Goal: Task Accomplishment & Management: Manage account settings

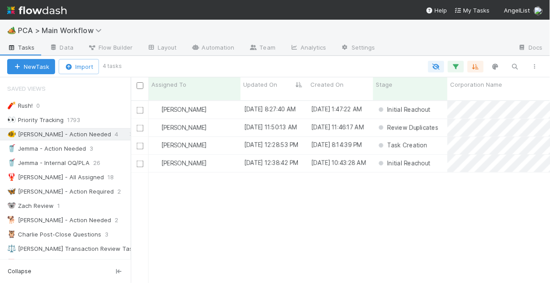
scroll to position [184, 414]
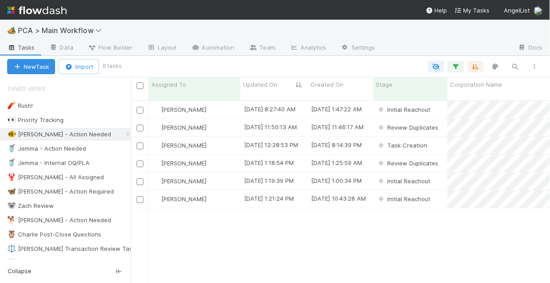
scroll to position [184, 414]
click at [224, 102] on div "Chris DelBianco" at bounding box center [195, 109] width 92 height 17
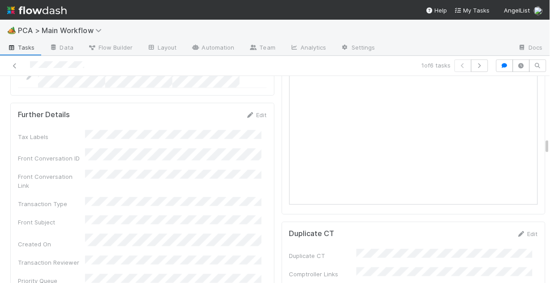
scroll to position [806, 0]
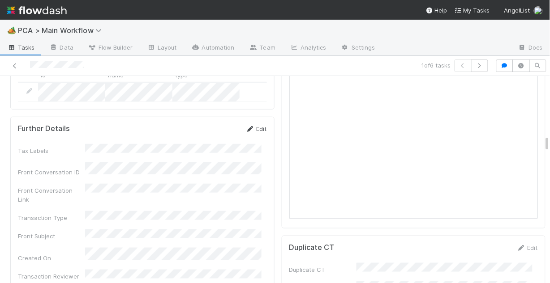
click at [252, 125] on link "Edit" at bounding box center [256, 128] width 21 height 7
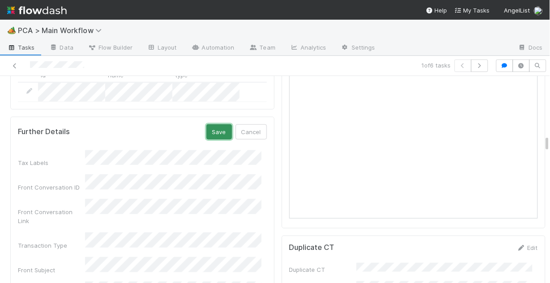
click at [217, 124] on button "Save" at bounding box center [219, 131] width 26 height 15
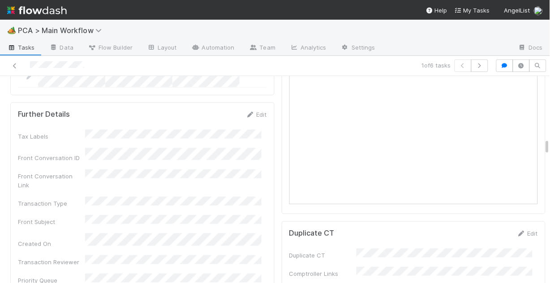
scroll to position [800, 0]
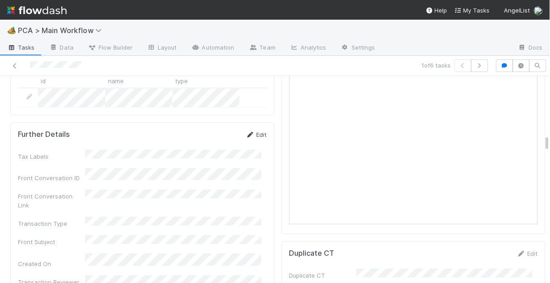
click at [254, 131] on link "Edit" at bounding box center [256, 134] width 21 height 7
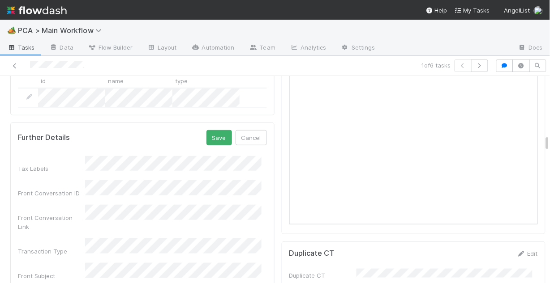
click at [33, 180] on div "Front Conversation ID" at bounding box center [142, 188] width 249 height 17
click at [214, 130] on button "Save" at bounding box center [219, 137] width 26 height 15
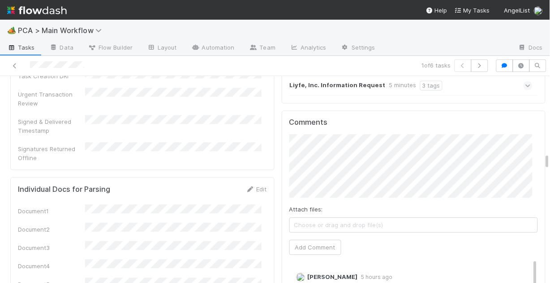
scroll to position [1050, 0]
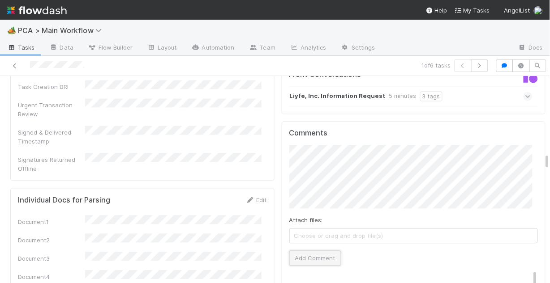
click at [318, 251] on button "Add Comment" at bounding box center [315, 258] width 52 height 15
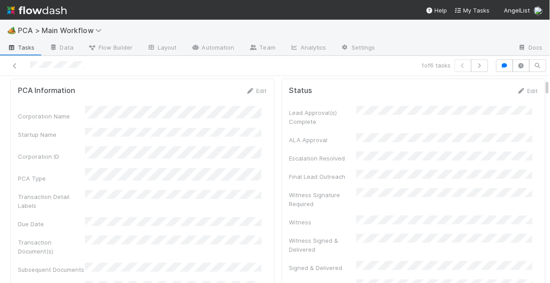
scroll to position [0, 0]
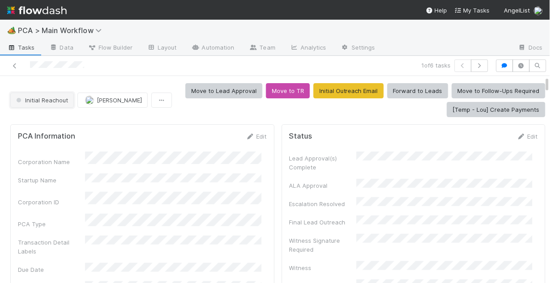
click at [42, 102] on span "Initial Reachout" at bounding box center [41, 100] width 54 height 7
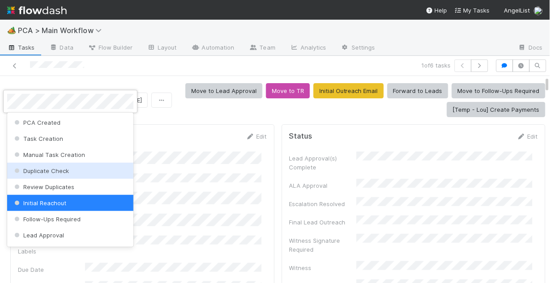
click at [181, 171] on div at bounding box center [275, 141] width 550 height 283
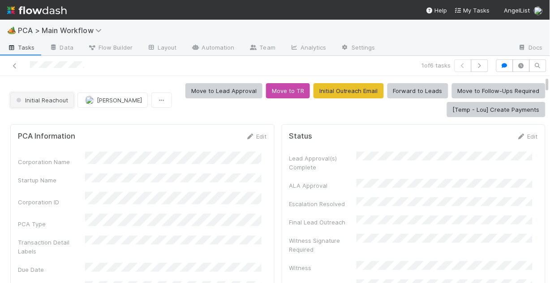
click at [56, 100] on span "Initial Reachout" at bounding box center [41, 100] width 54 height 7
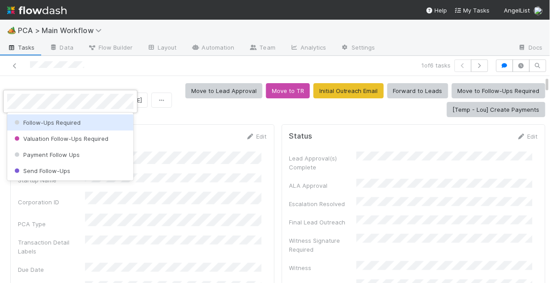
click at [70, 121] on span "Follow-Ups Required" at bounding box center [47, 122] width 68 height 7
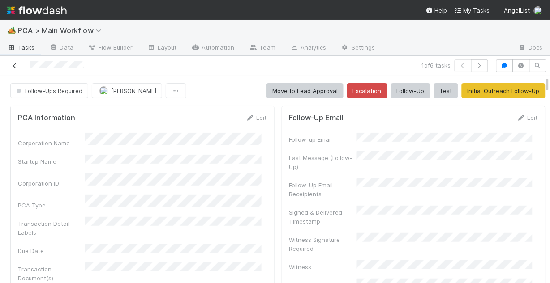
click at [16, 64] on icon at bounding box center [14, 66] width 9 height 6
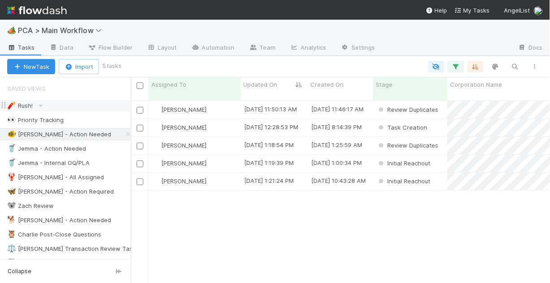
scroll to position [184, 414]
click at [230, 120] on div "Chris DelBianco" at bounding box center [195, 127] width 92 height 17
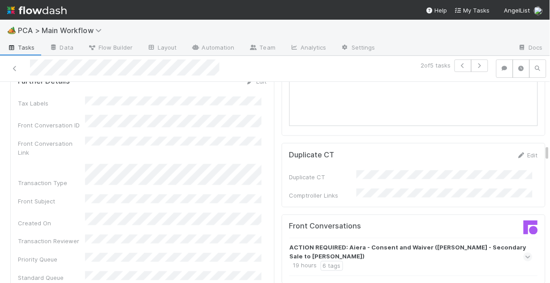
scroll to position [895, 0]
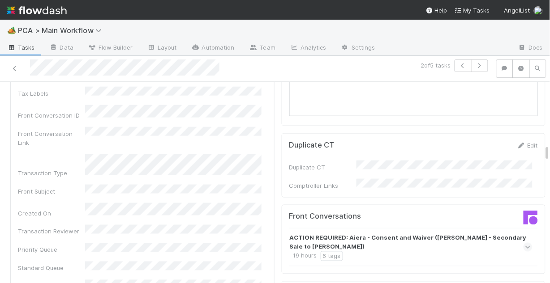
click at [525, 243] on icon at bounding box center [528, 247] width 6 height 9
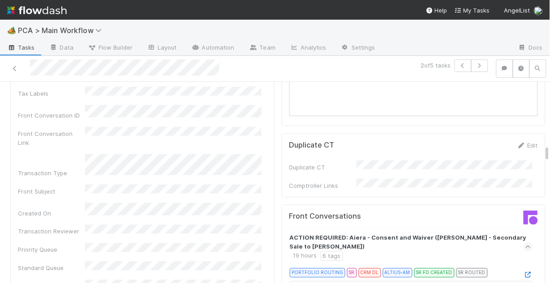
scroll to position [931, 0]
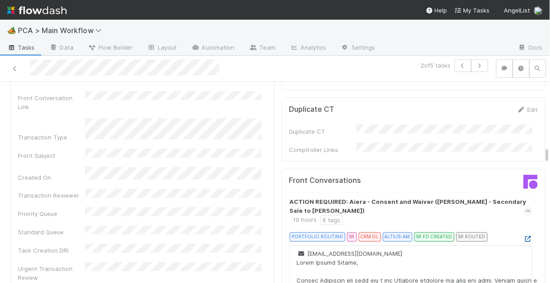
click at [523, 237] on icon at bounding box center [527, 240] width 9 height 6
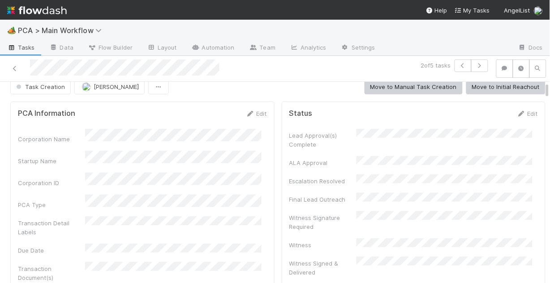
scroll to position [0, 0]
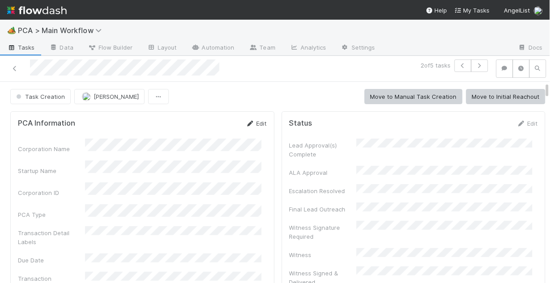
click at [255, 120] on link "Edit" at bounding box center [256, 123] width 21 height 7
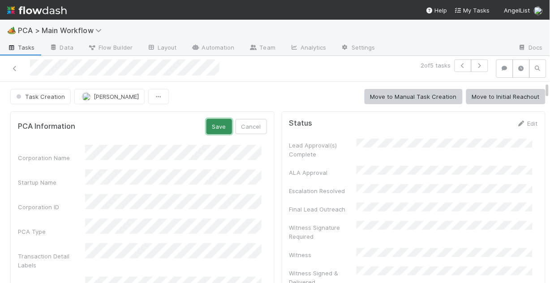
click at [207, 127] on button "Save" at bounding box center [219, 126] width 26 height 15
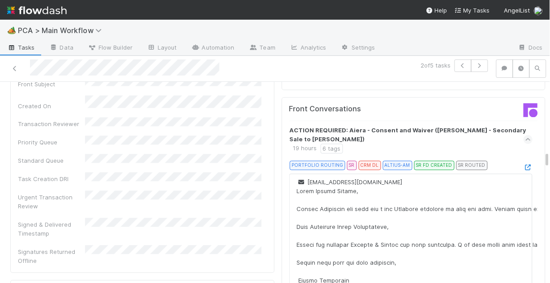
scroll to position [967, 0]
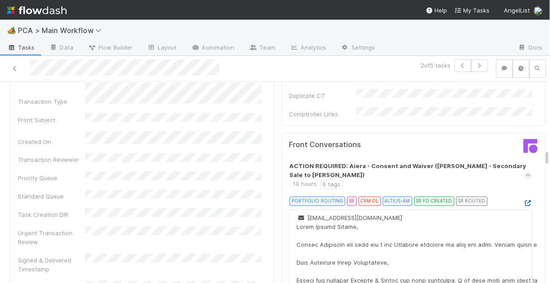
click at [523, 200] on link at bounding box center [527, 203] width 9 height 7
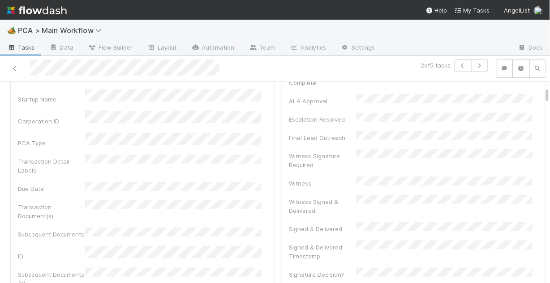
scroll to position [0, 0]
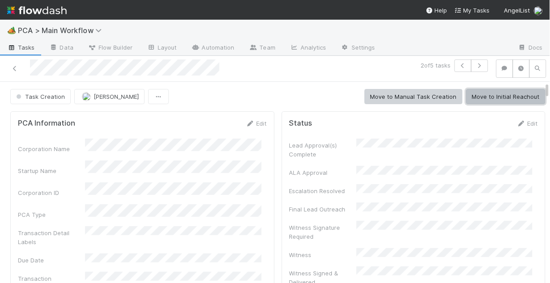
click at [498, 94] on button "Move to Initial Reachout" at bounding box center [505, 96] width 79 height 15
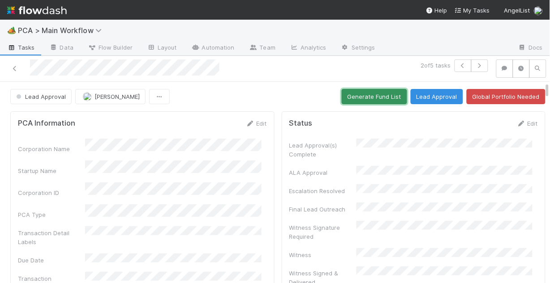
click at [374, 96] on button "Generate Fund List" at bounding box center [373, 96] width 65 height 15
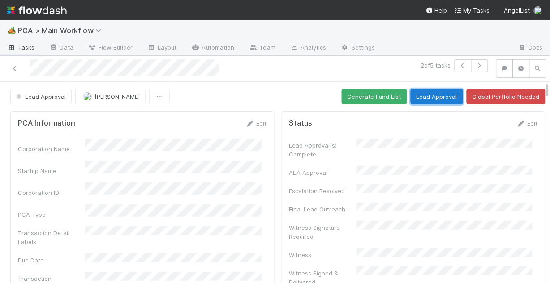
click at [415, 97] on button "Lead Approval" at bounding box center [436, 96] width 52 height 15
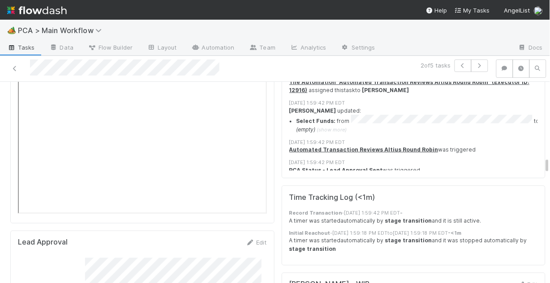
scroll to position [1578, 0]
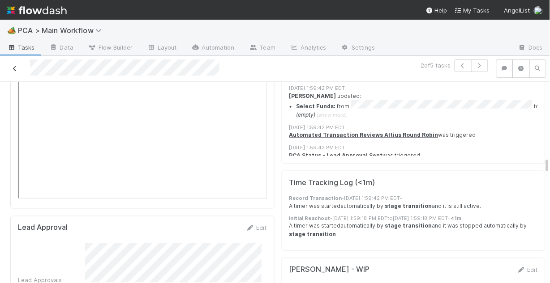
click at [14, 68] on icon at bounding box center [14, 69] width 9 height 6
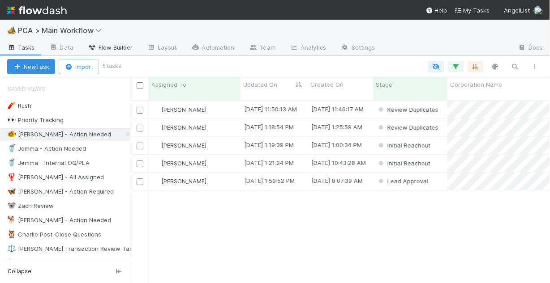
scroll to position [184, 414]
click at [223, 103] on div "Chris DelBianco" at bounding box center [195, 109] width 92 height 17
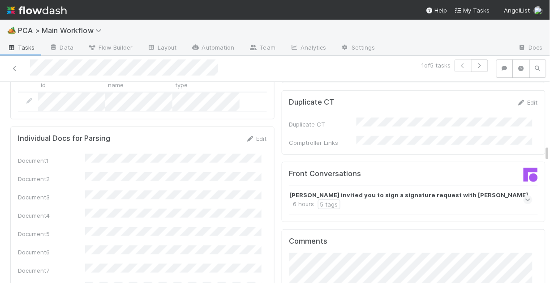
scroll to position [752, 0]
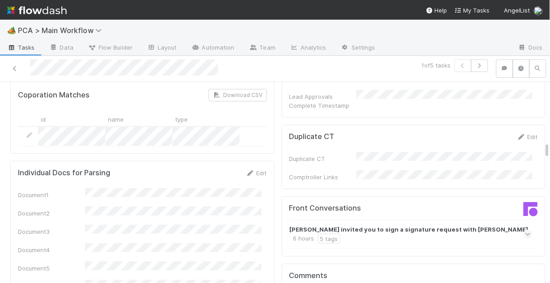
click at [525, 230] on icon at bounding box center [528, 234] width 6 height 9
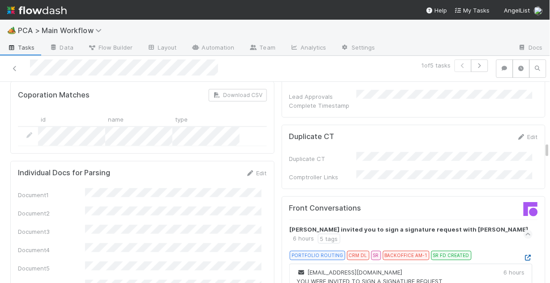
click at [523, 255] on icon at bounding box center [527, 258] width 9 height 6
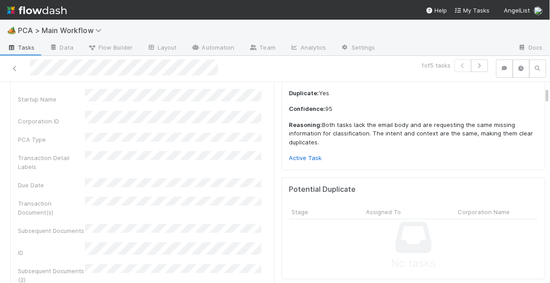
scroll to position [0, 0]
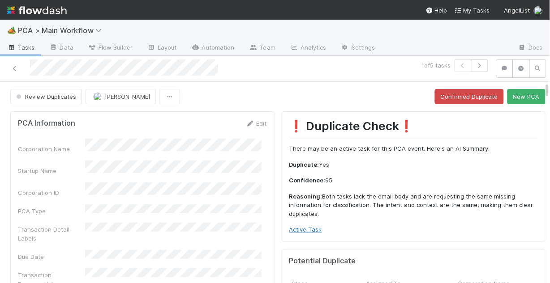
click at [299, 230] on link "Active Task" at bounding box center [305, 229] width 33 height 7
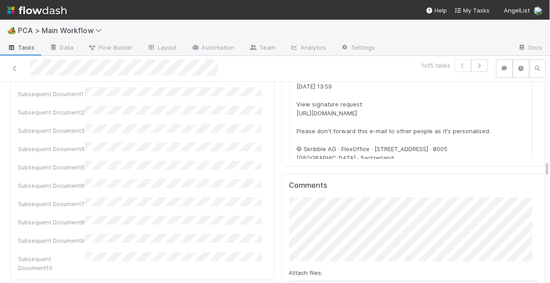
scroll to position [1038, 0]
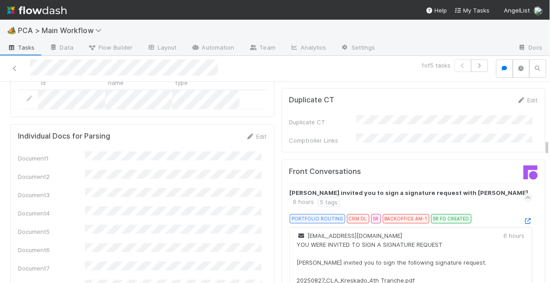
scroll to position [716, 0]
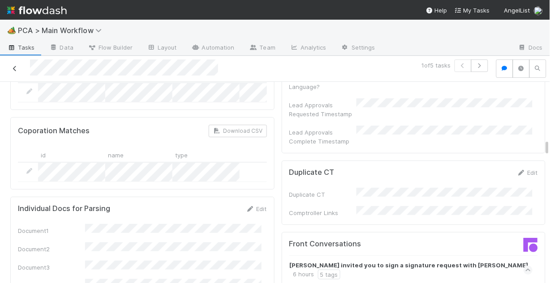
click at [15, 67] on icon at bounding box center [14, 69] width 9 height 6
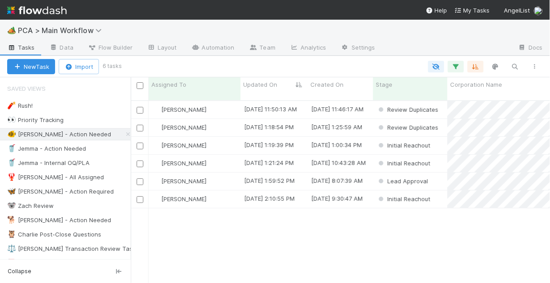
scroll to position [184, 414]
click at [265, 235] on div "Chris DelBianco 8/27/25, 11:50:13 AM 8/27/25, 11:46:17 AM Review Duplicates Chr…" at bounding box center [340, 196] width 419 height 190
click at [215, 105] on div "Chris DelBianco" at bounding box center [195, 109] width 92 height 17
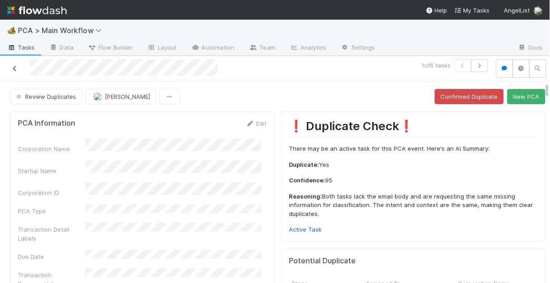
click at [13, 66] on icon at bounding box center [14, 69] width 9 height 6
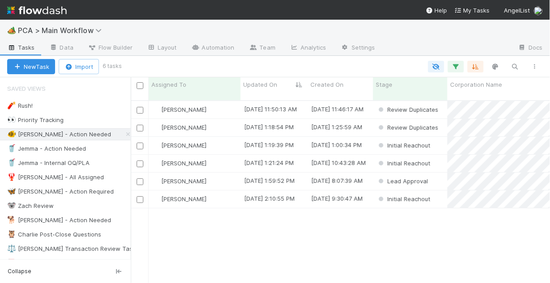
scroll to position [184, 414]
click at [304, 119] on div "8/27/25, 1:18:54 PM" at bounding box center [273, 127] width 67 height 17
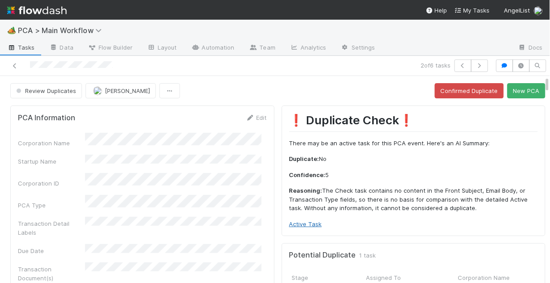
click at [303, 222] on link "Active Task" at bounding box center [305, 224] width 33 height 7
click at [515, 95] on button "New PCA" at bounding box center [526, 90] width 38 height 15
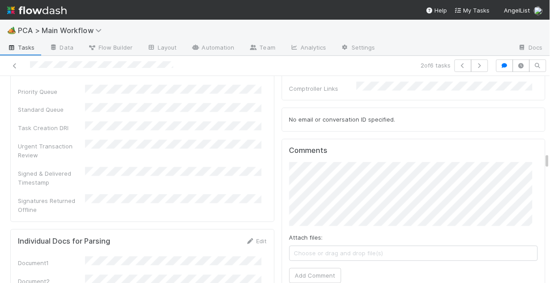
scroll to position [1002, 0]
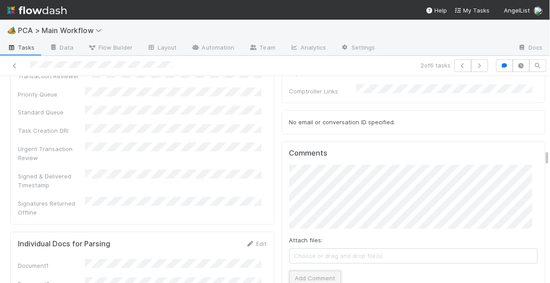
click at [318, 271] on button "Add Comment" at bounding box center [315, 278] width 52 height 15
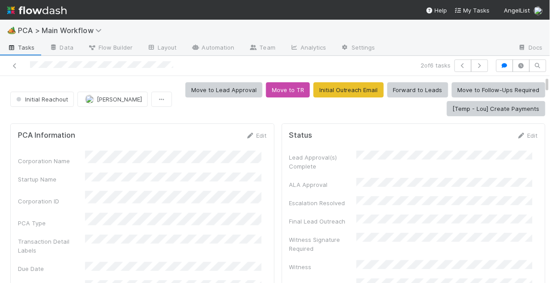
scroll to position [0, 0]
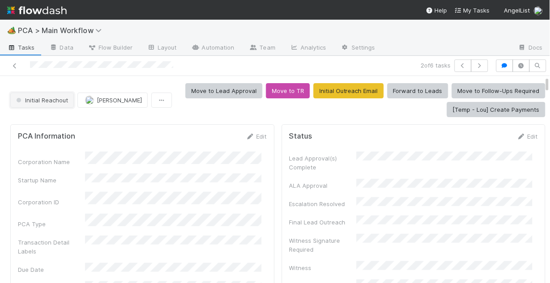
click at [25, 100] on span "Initial Reachout" at bounding box center [41, 100] width 54 height 7
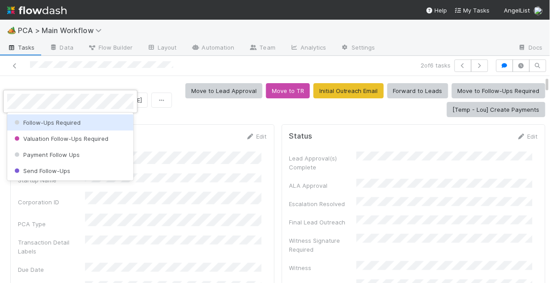
click at [59, 123] on span "Follow-Ups Required" at bounding box center [47, 122] width 68 height 7
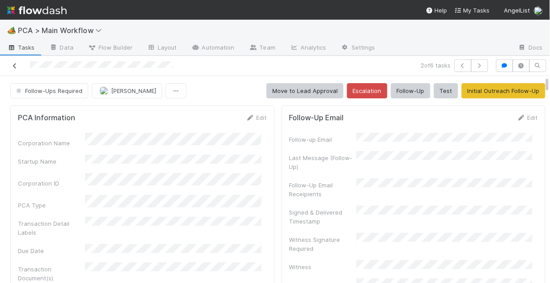
click at [15, 65] on icon at bounding box center [14, 66] width 9 height 6
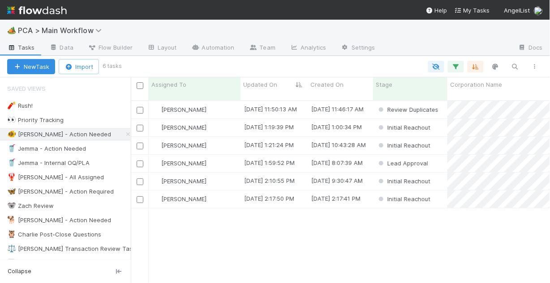
scroll to position [184, 414]
click at [217, 102] on div "Chris DelBianco" at bounding box center [195, 109] width 92 height 17
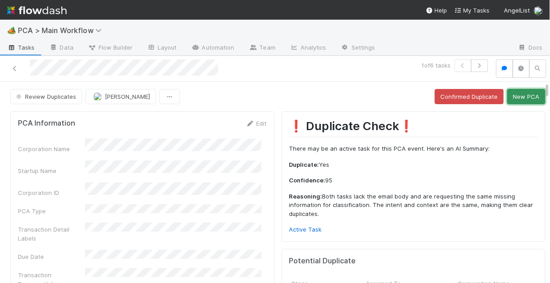
click at [509, 101] on button "New PCA" at bounding box center [526, 96] width 38 height 15
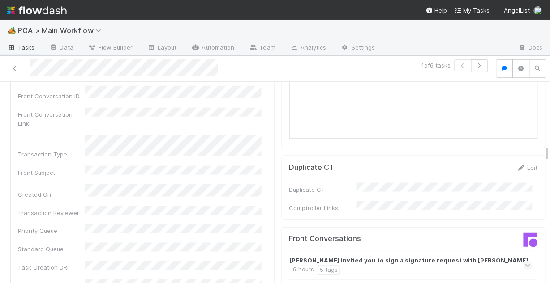
scroll to position [895, 0]
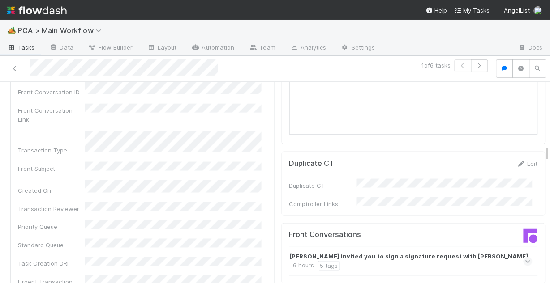
click at [525, 257] on icon at bounding box center [528, 261] width 6 height 9
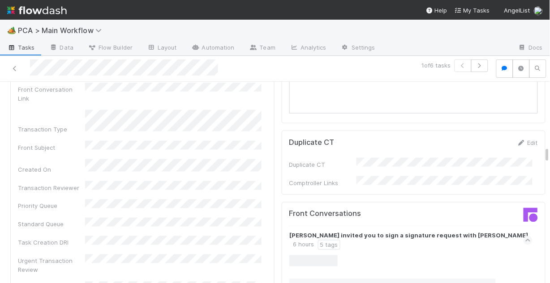
scroll to position [931, 0]
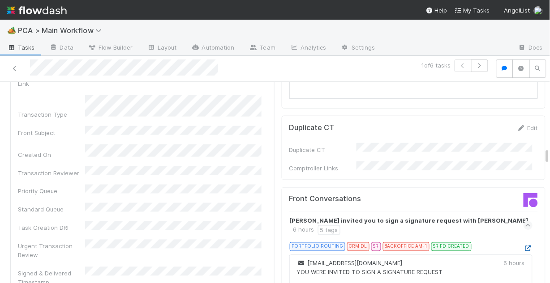
click at [523, 246] on icon at bounding box center [527, 249] width 9 height 6
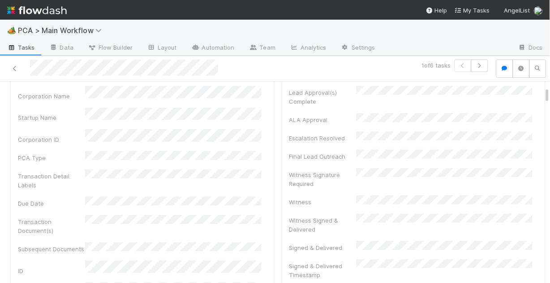
scroll to position [0, 0]
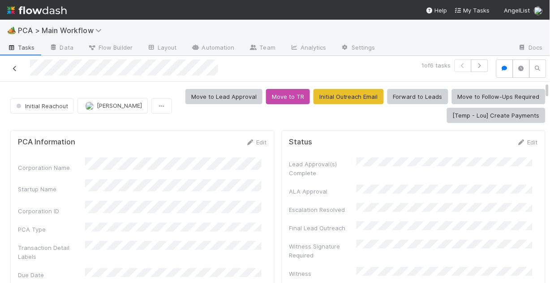
click at [14, 69] on icon at bounding box center [14, 69] width 9 height 6
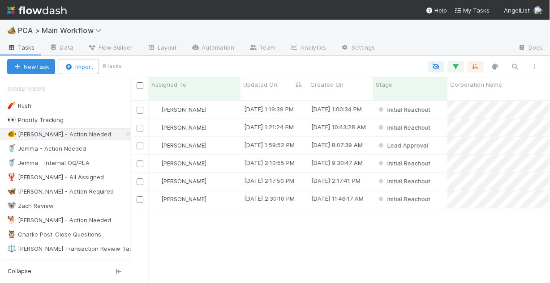
scroll to position [184, 414]
click at [218, 176] on div "Chris DelBianco" at bounding box center [195, 181] width 92 height 17
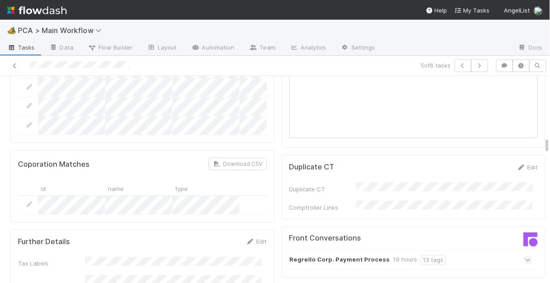
scroll to position [895, 0]
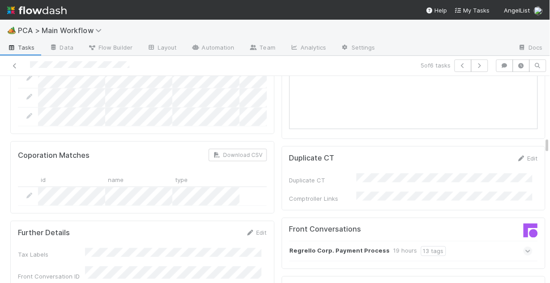
click at [525, 247] on icon at bounding box center [528, 251] width 6 height 9
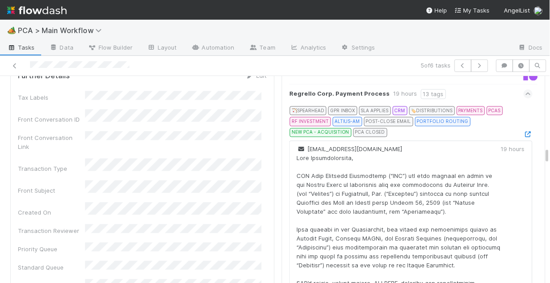
scroll to position [1038, 0]
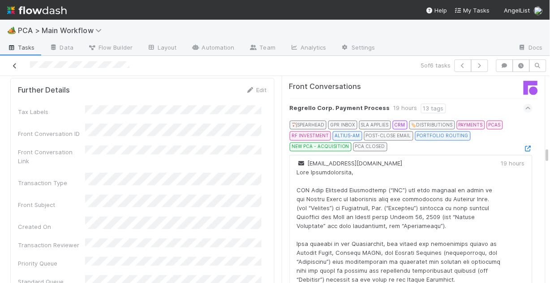
click at [17, 64] on icon at bounding box center [14, 66] width 9 height 6
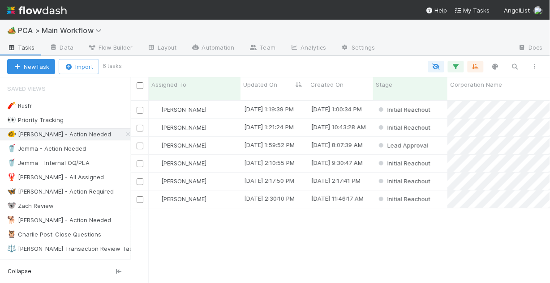
scroll to position [184, 414]
click at [287, 197] on div "8/27/25, 2:30:10 PM" at bounding box center [273, 199] width 67 height 17
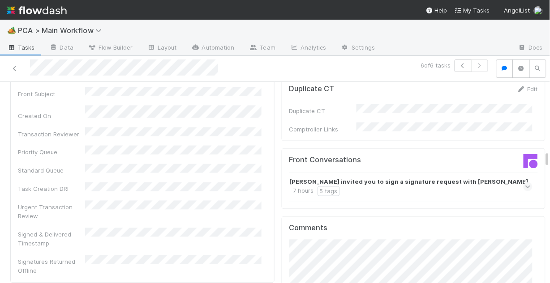
scroll to position [1002, 0]
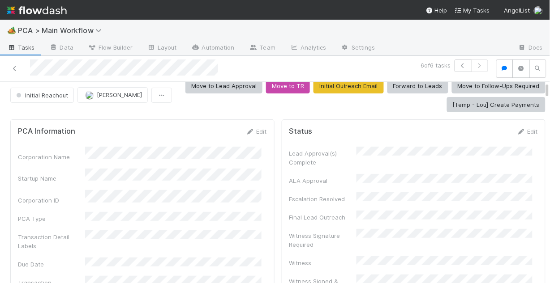
scroll to position [0, 0]
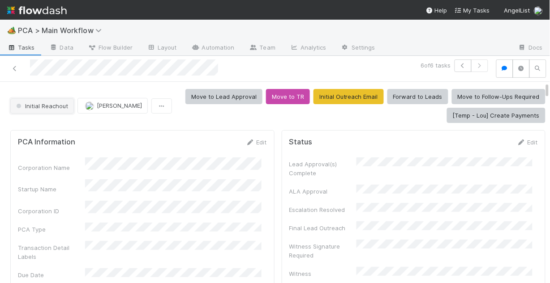
click at [33, 103] on span "Initial Reachout" at bounding box center [41, 105] width 54 height 7
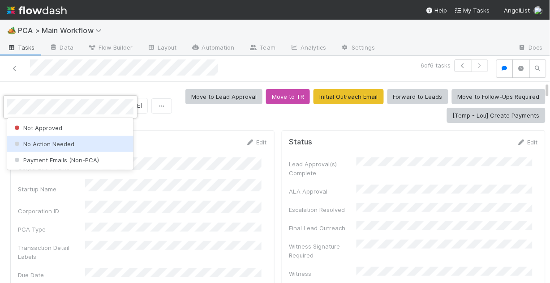
click at [58, 142] on span "No Action Needed" at bounding box center [44, 144] width 62 height 7
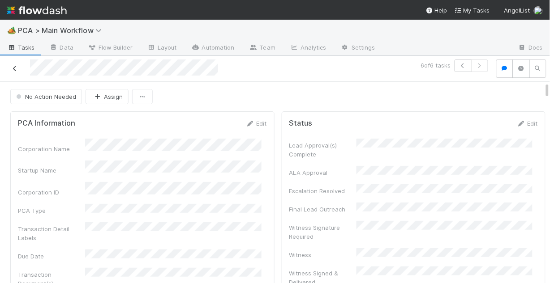
click at [14, 69] on icon at bounding box center [14, 69] width 9 height 6
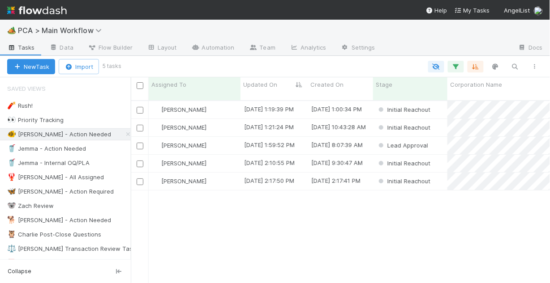
scroll to position [184, 414]
click at [225, 102] on div "Chris DelBianco" at bounding box center [195, 109] width 92 height 17
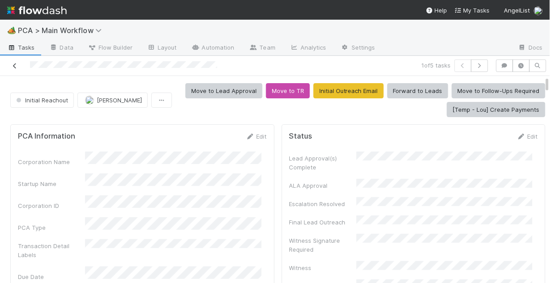
click at [17, 63] on icon at bounding box center [14, 66] width 9 height 6
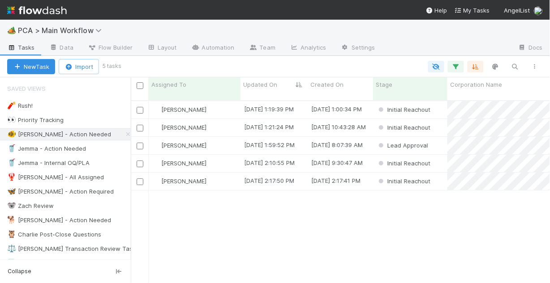
scroll to position [184, 414]
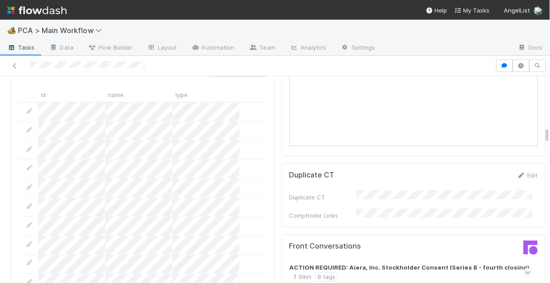
scroll to position [967, 0]
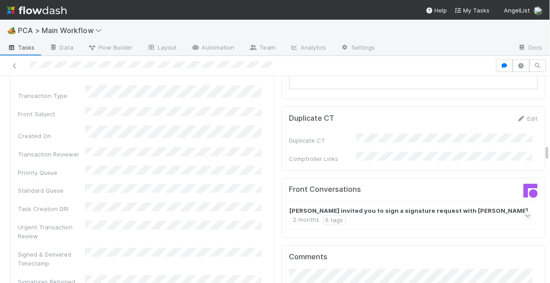
scroll to position [931, 0]
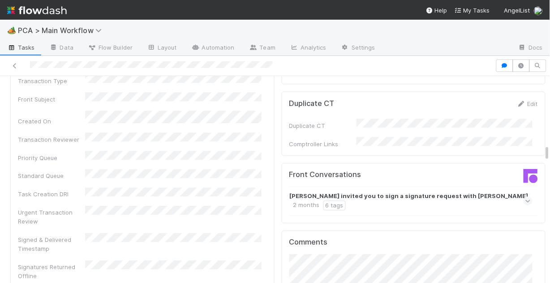
click at [525, 197] on icon at bounding box center [528, 201] width 6 height 9
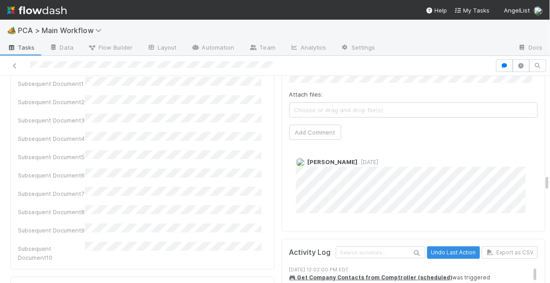
scroll to position [1325, 0]
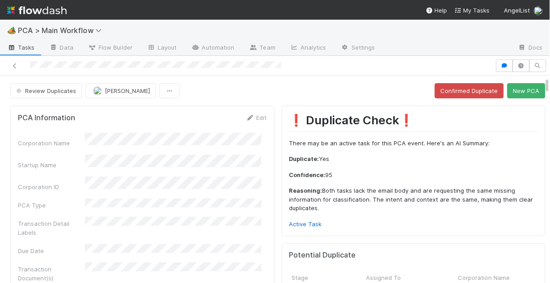
scroll to position [36, 0]
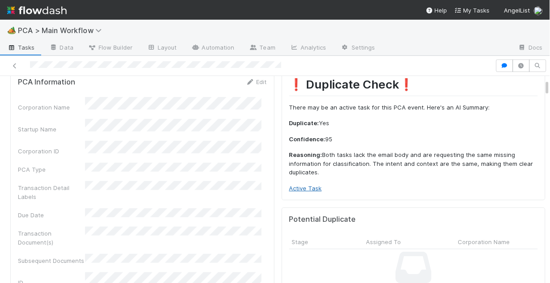
click at [303, 185] on link "Active Task" at bounding box center [305, 188] width 33 height 7
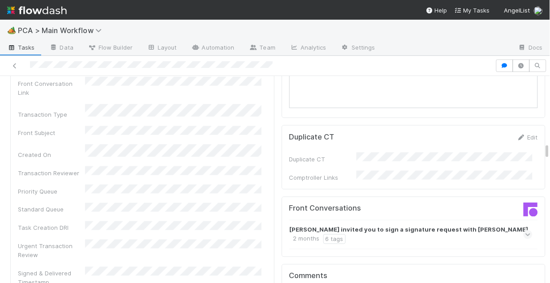
scroll to position [931, 0]
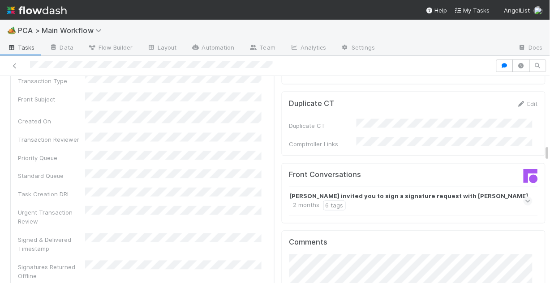
click at [525, 197] on icon at bounding box center [528, 201] width 6 height 9
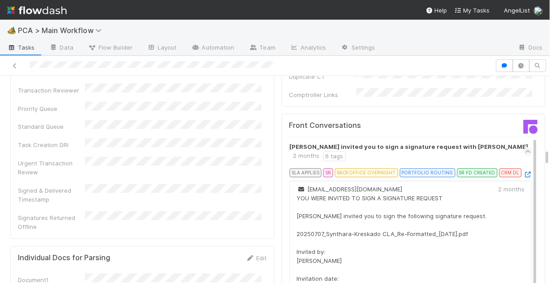
scroll to position [967, 0]
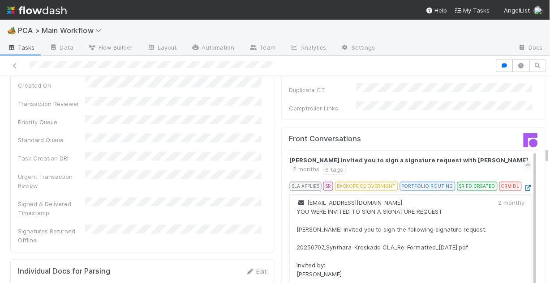
click at [523, 186] on icon at bounding box center [527, 189] width 9 height 6
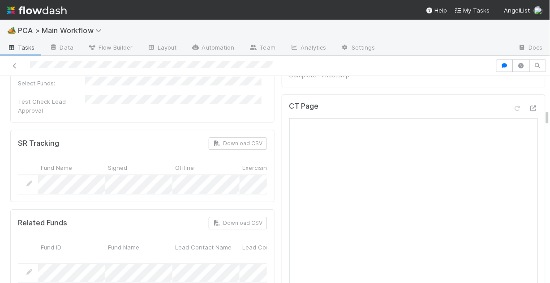
scroll to position [394, 0]
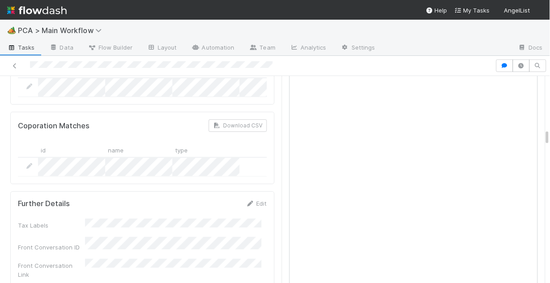
scroll to position [609, 0]
